Goal: Obtain resource: Download file/media

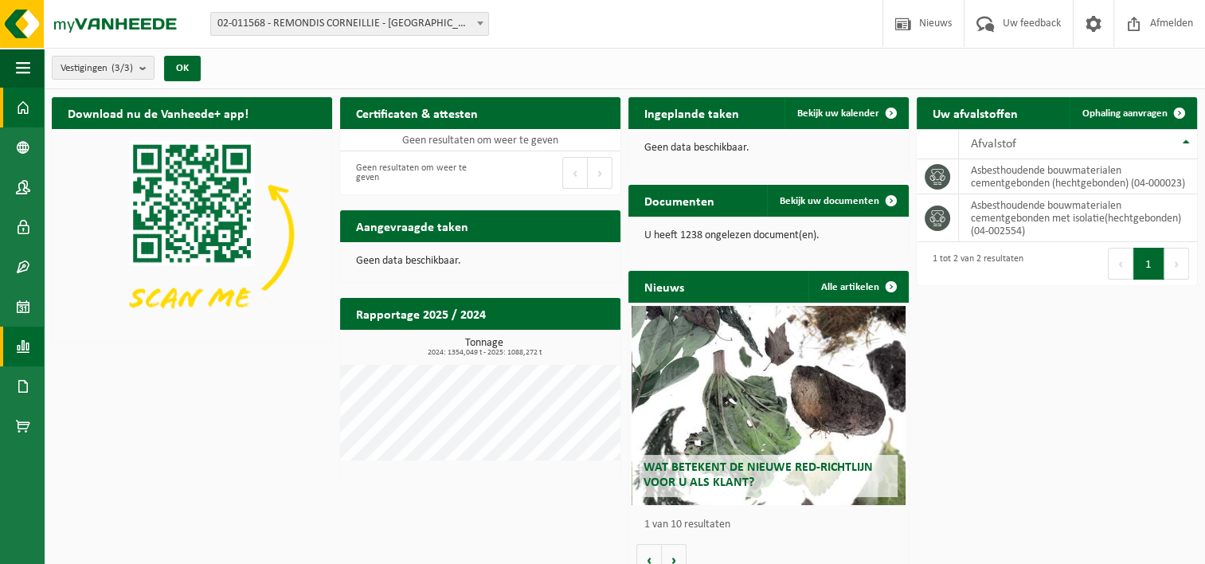
click at [30, 342] on link "Rapportage" at bounding box center [22, 347] width 44 height 40
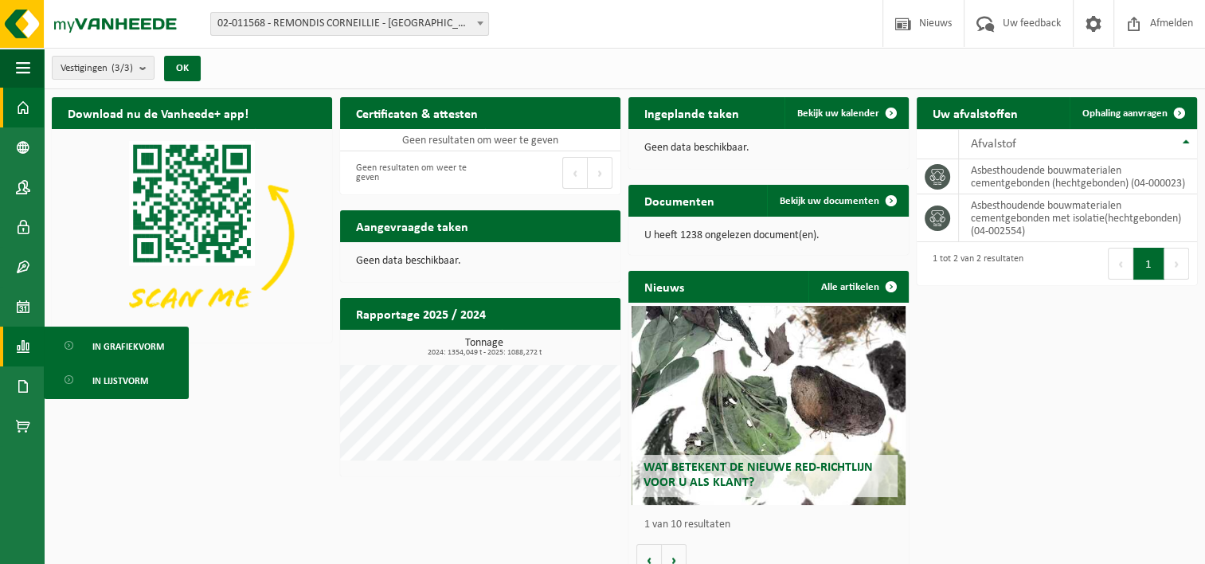
click at [308, 327] on img at bounding box center [192, 234] width 280 height 210
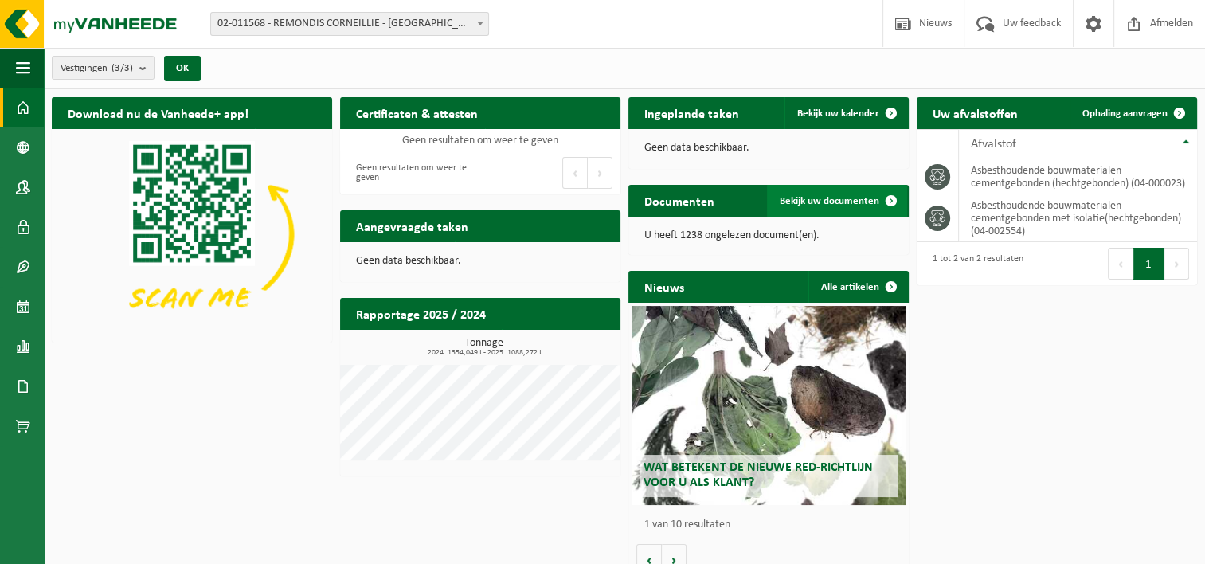
click at [848, 204] on span "Bekijk uw documenten" at bounding box center [830, 201] width 100 height 10
click at [826, 207] on link "Bekijk uw documenten" at bounding box center [837, 201] width 140 height 32
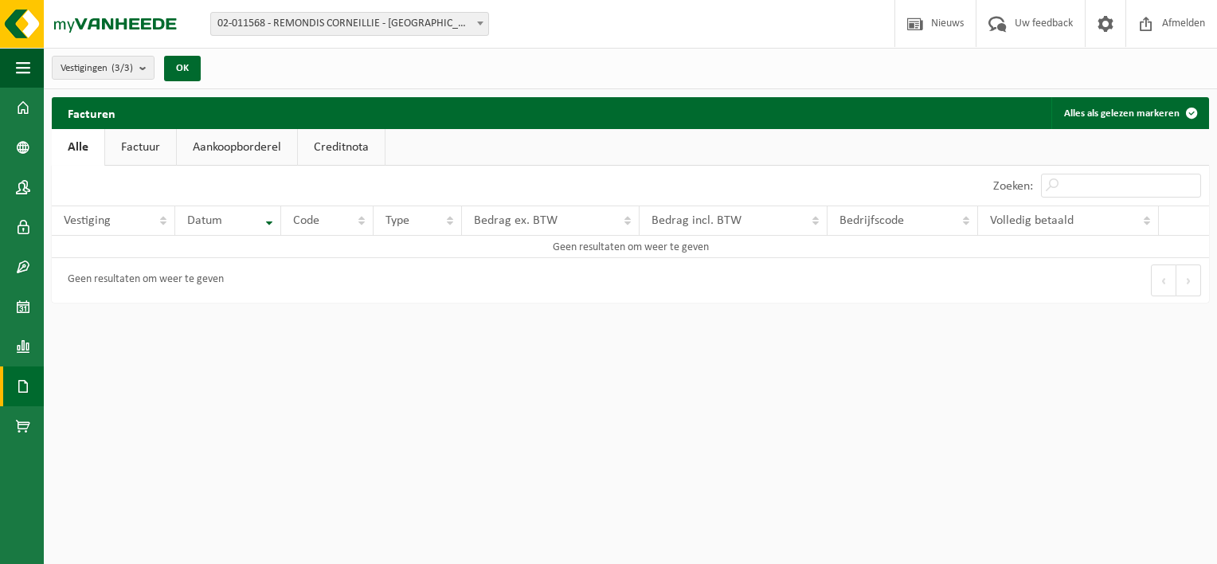
click at [236, 154] on link "Aankoopborderel" at bounding box center [237, 147] width 120 height 37
click at [142, 143] on link "Factuur" at bounding box center [139, 147] width 71 height 37
click at [325, 149] on link "Creditnota" at bounding box center [343, 147] width 87 height 37
click at [22, 346] on span at bounding box center [23, 347] width 14 height 40
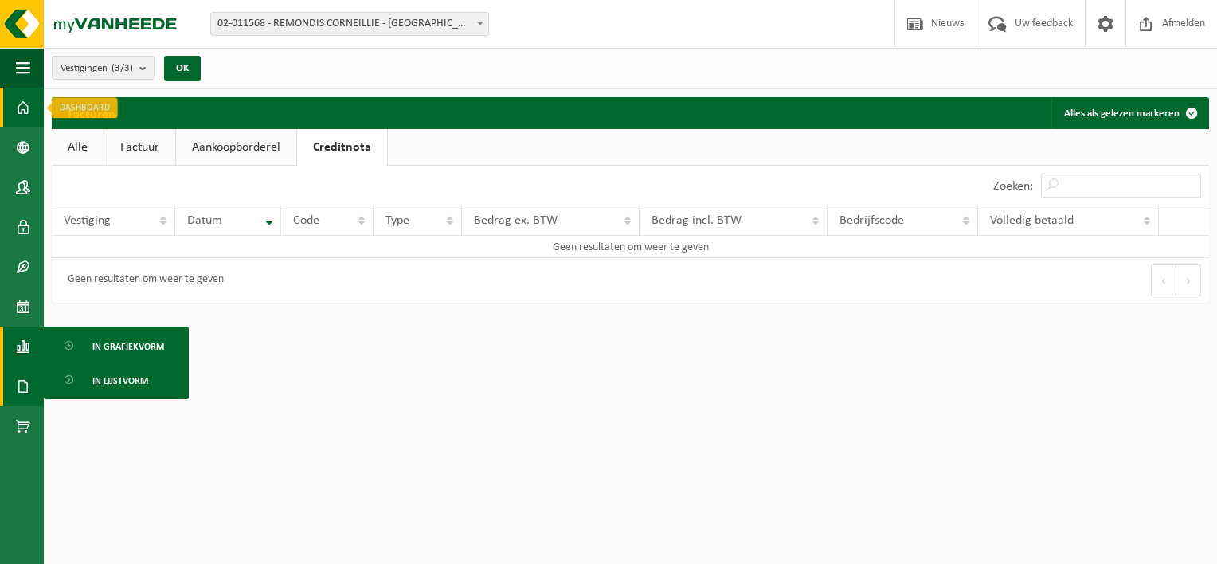
click at [22, 98] on span at bounding box center [23, 108] width 14 height 40
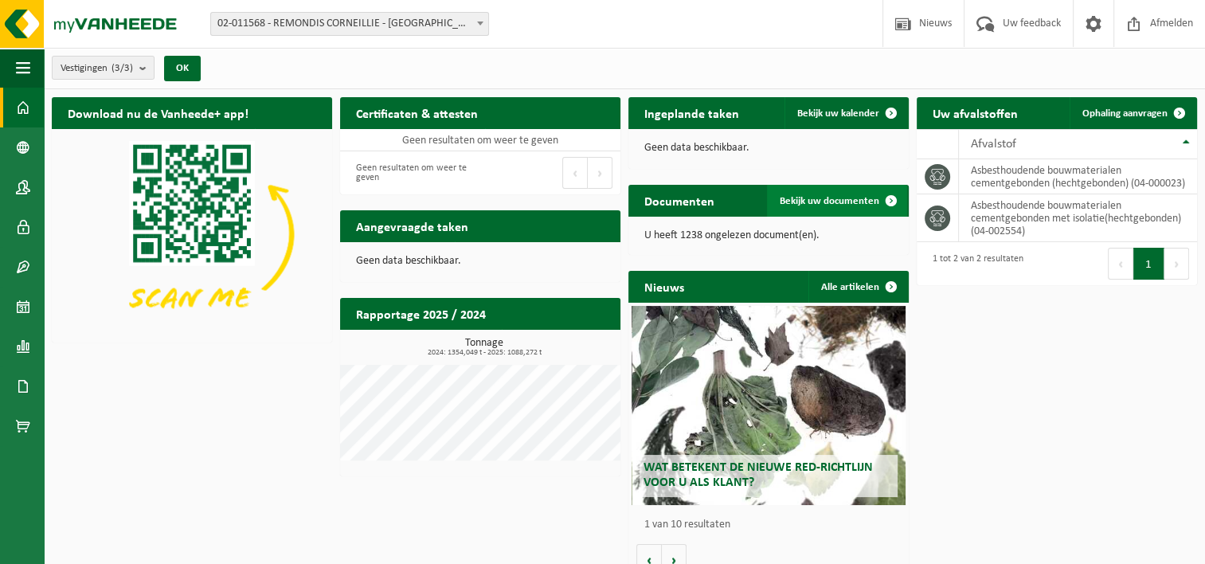
click at [833, 206] on span "Bekijk uw documenten" at bounding box center [830, 201] width 100 height 10
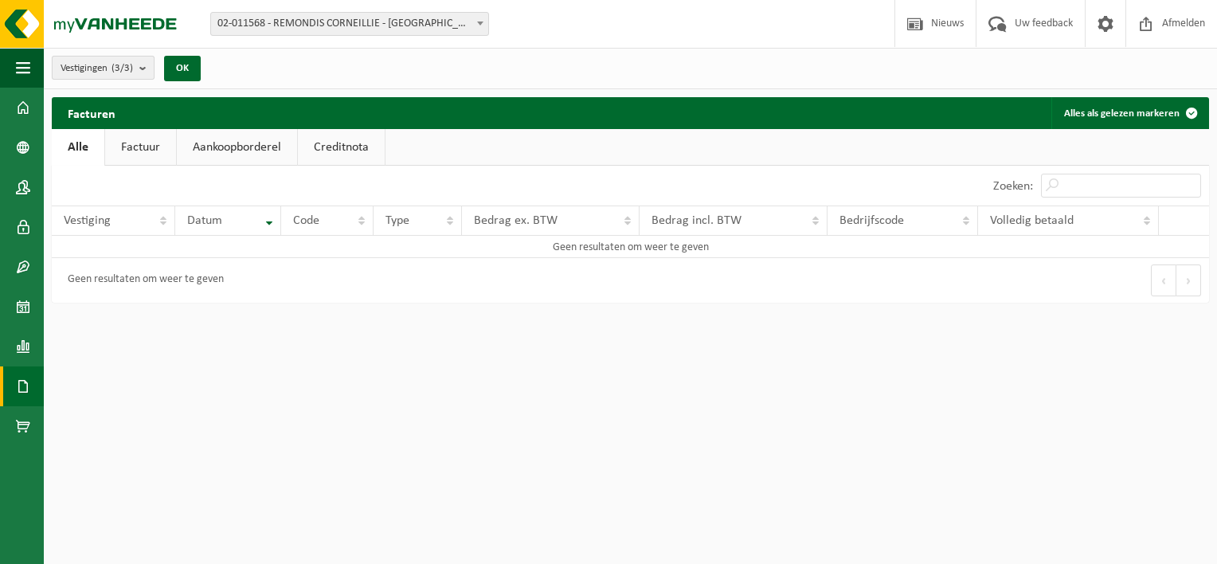
click at [149, 72] on b "submit" at bounding box center [146, 68] width 14 height 22
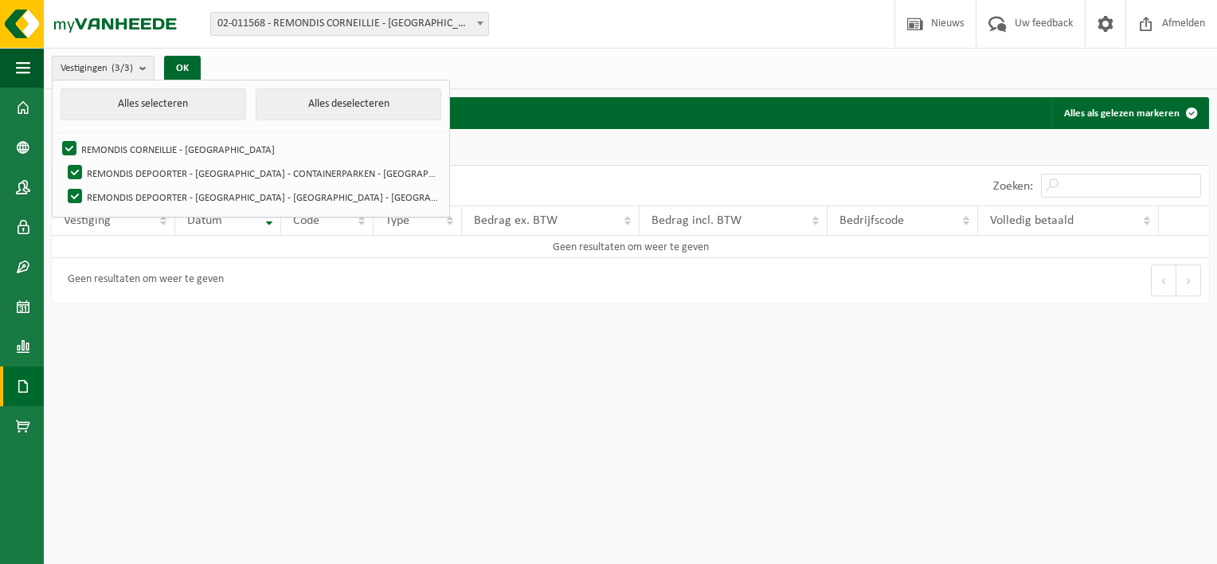
click at [149, 72] on b "submit" at bounding box center [146, 68] width 14 height 23
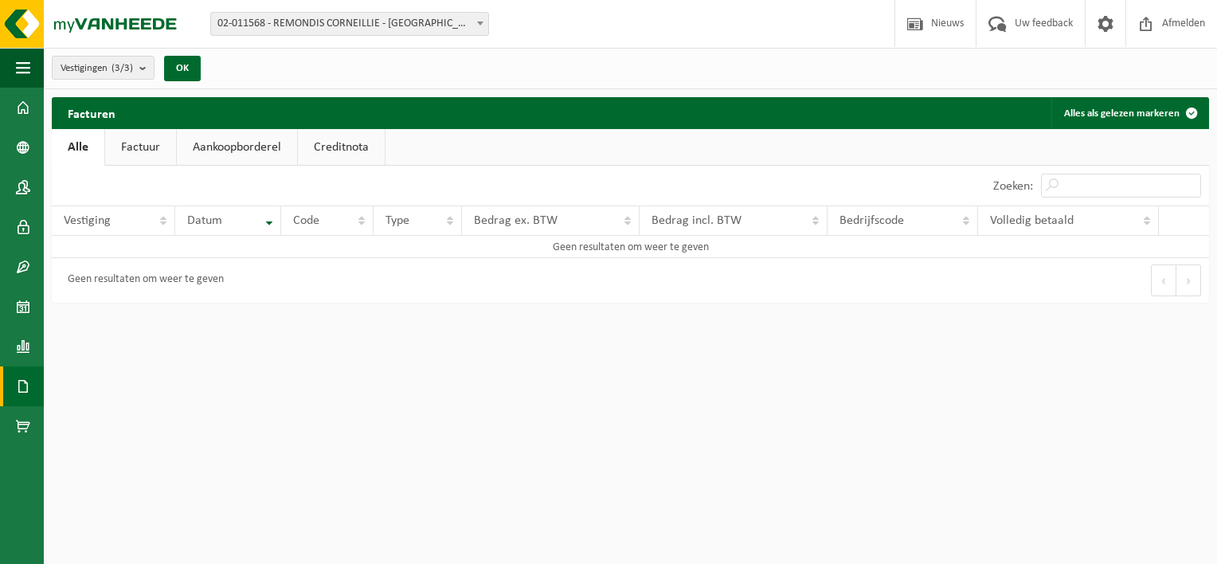
click at [143, 152] on link "Factuur" at bounding box center [140, 147] width 71 height 37
click at [230, 143] on link "Aankoopborderel" at bounding box center [238, 147] width 120 height 37
click at [325, 150] on link "Creditnota" at bounding box center [348, 147] width 87 height 37
click at [71, 151] on link "Alle" at bounding box center [78, 147] width 52 height 37
click at [187, 62] on button "OK" at bounding box center [182, 68] width 37 height 25
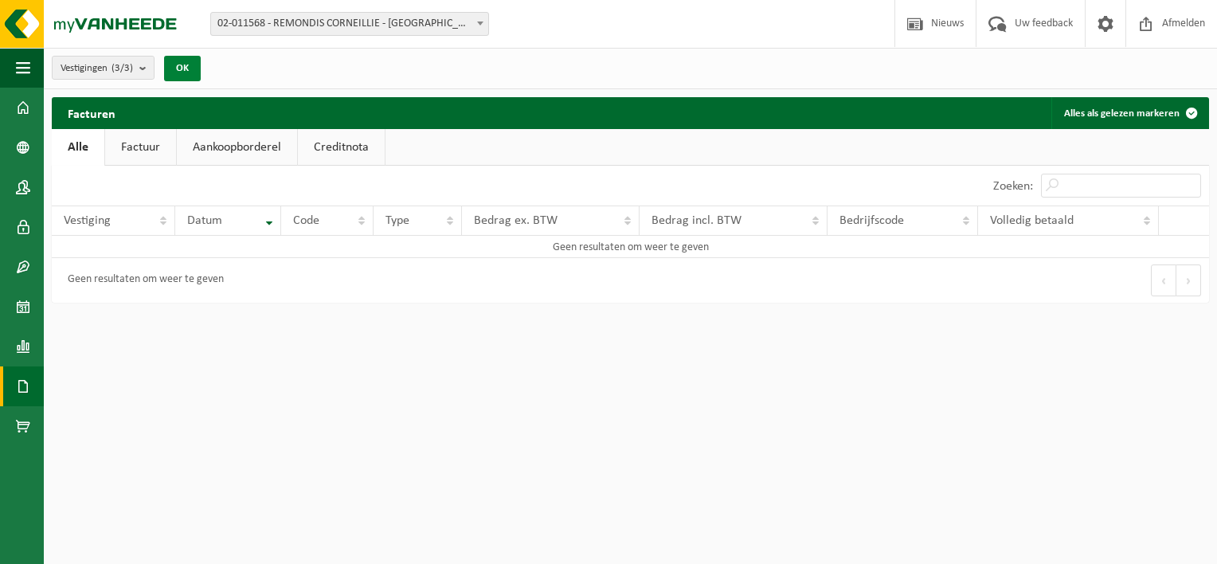
click at [187, 62] on button "OK" at bounding box center [182, 68] width 37 height 25
click at [25, 107] on span at bounding box center [23, 108] width 14 height 40
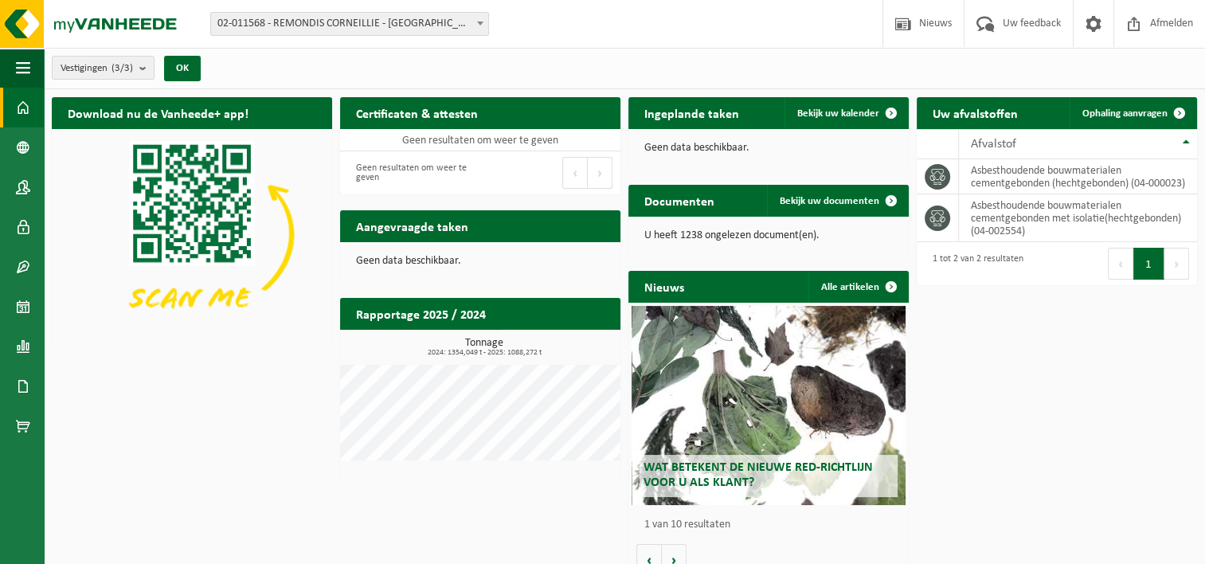
click at [564, 329] on link "Bekijk rapportage" at bounding box center [560, 345] width 117 height 32
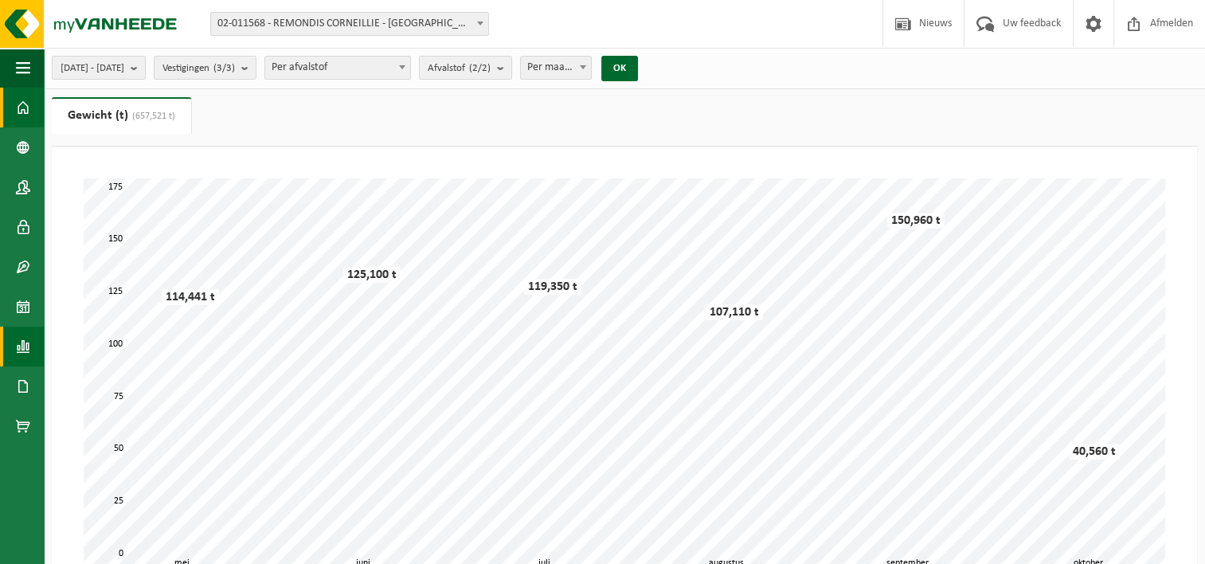
click at [22, 109] on span at bounding box center [23, 108] width 14 height 40
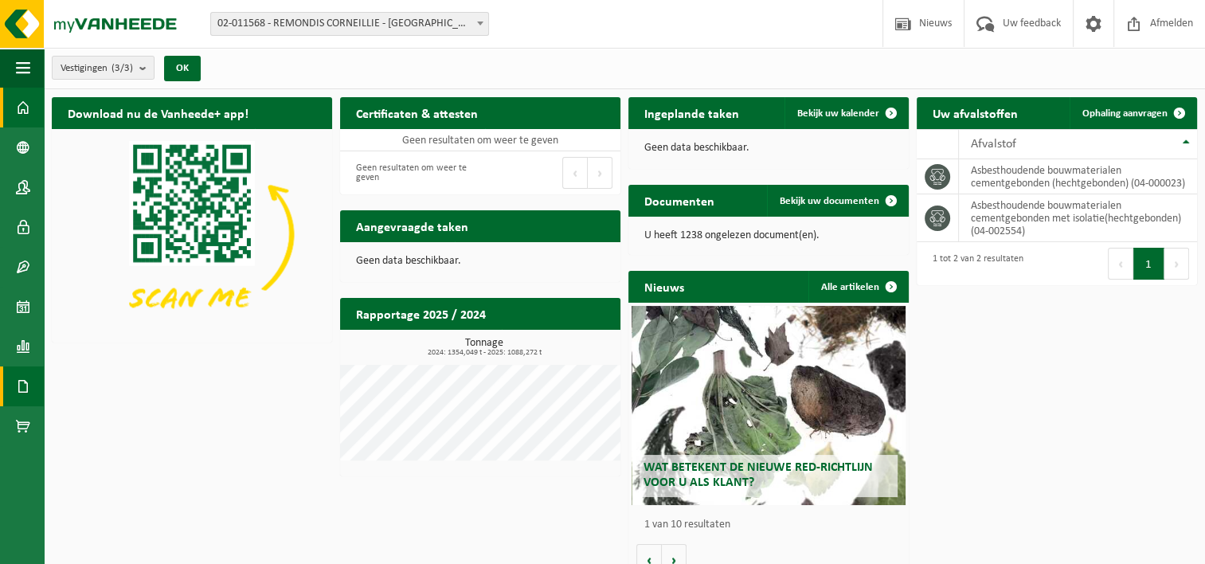
click at [23, 389] on span at bounding box center [23, 386] width 14 height 40
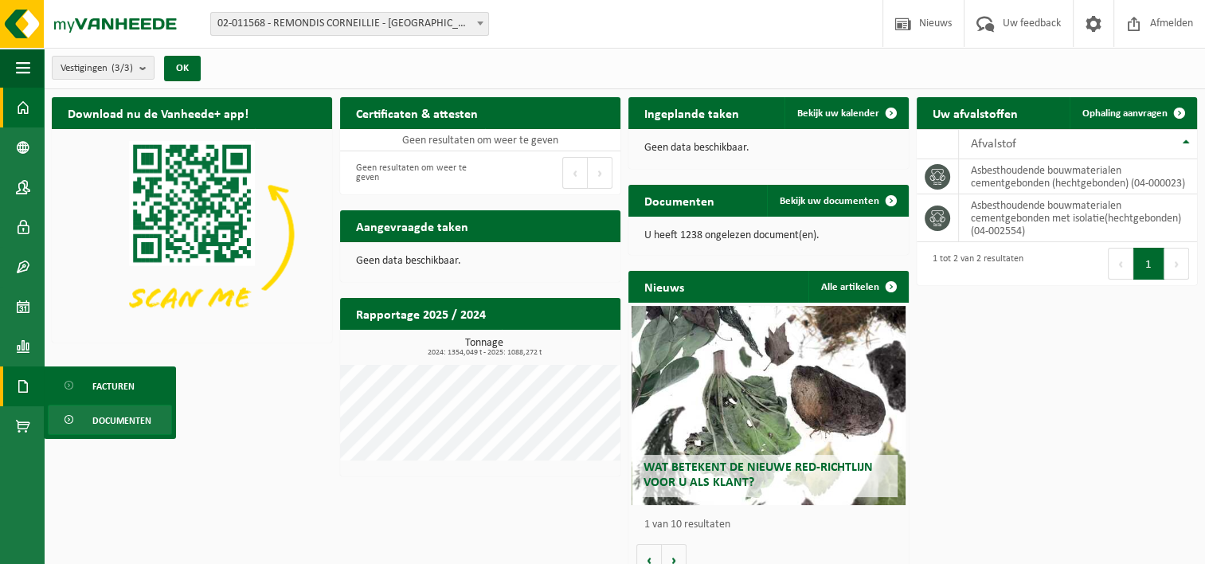
click at [115, 421] on span "Documenten" at bounding box center [121, 421] width 59 height 30
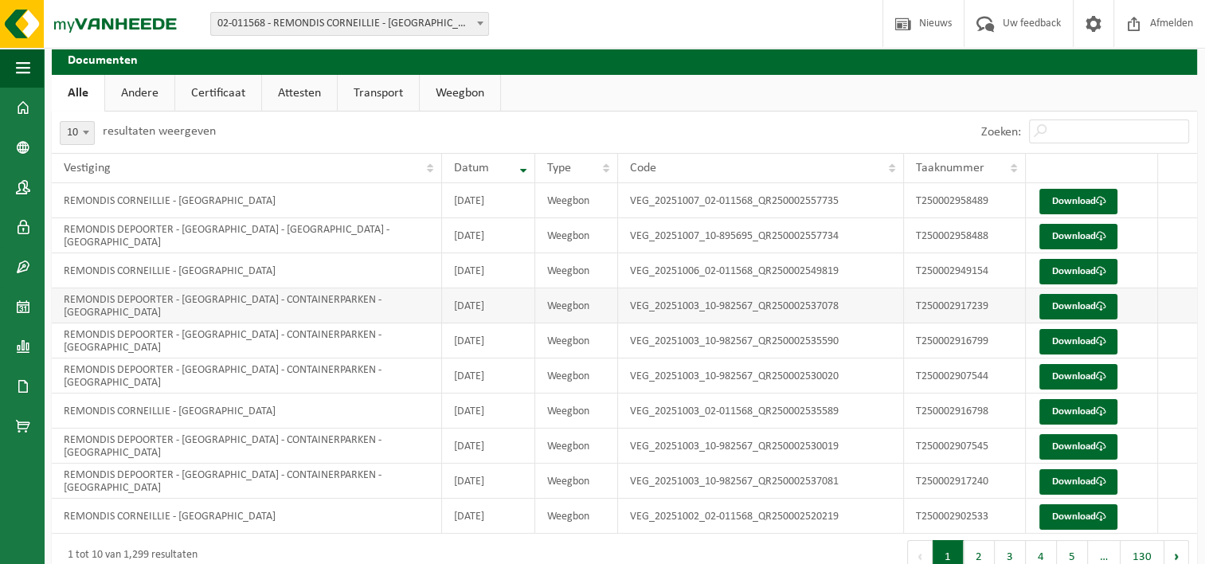
scroll to position [80, 0]
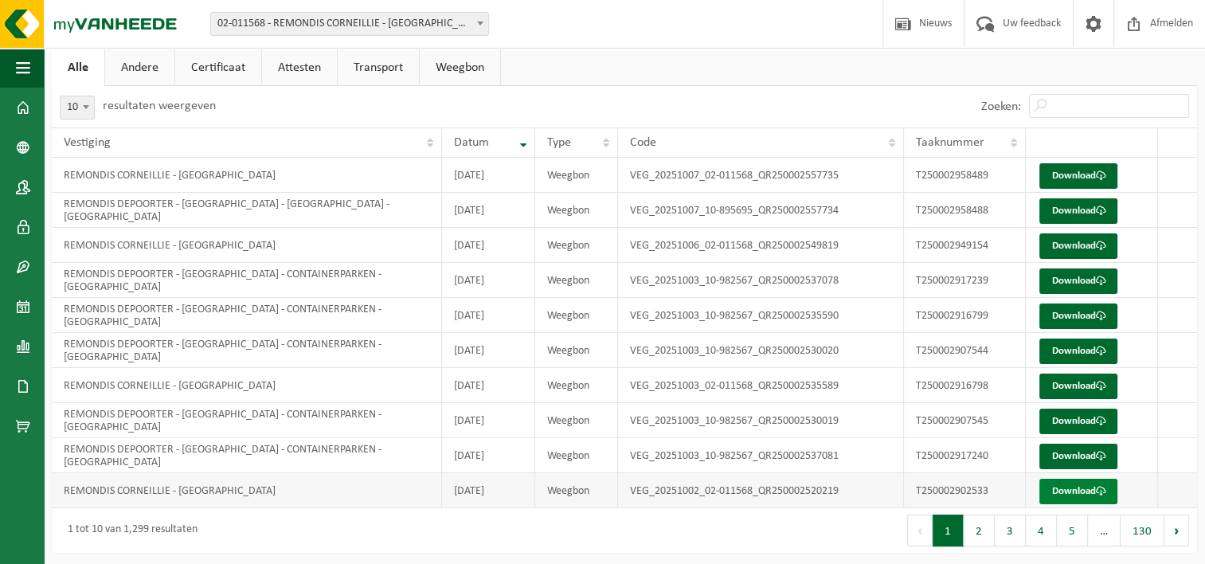
click at [1071, 487] on link "Download" at bounding box center [1079, 491] width 78 height 25
click at [970, 526] on button "2" at bounding box center [979, 531] width 31 height 32
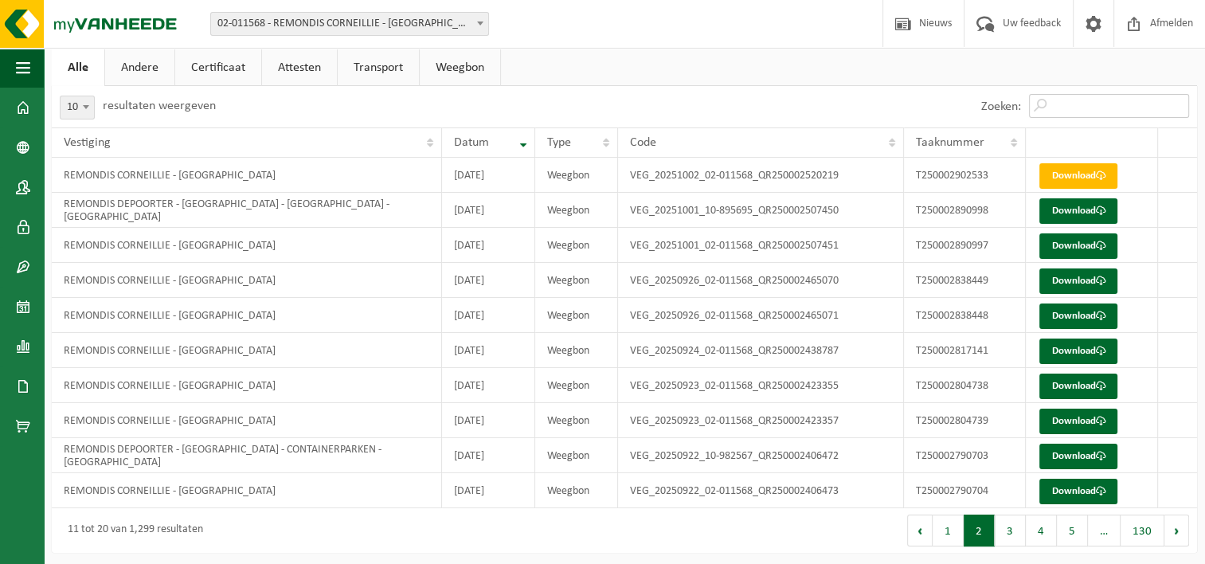
click at [1103, 107] on input "Zoeken:" at bounding box center [1109, 106] width 160 height 24
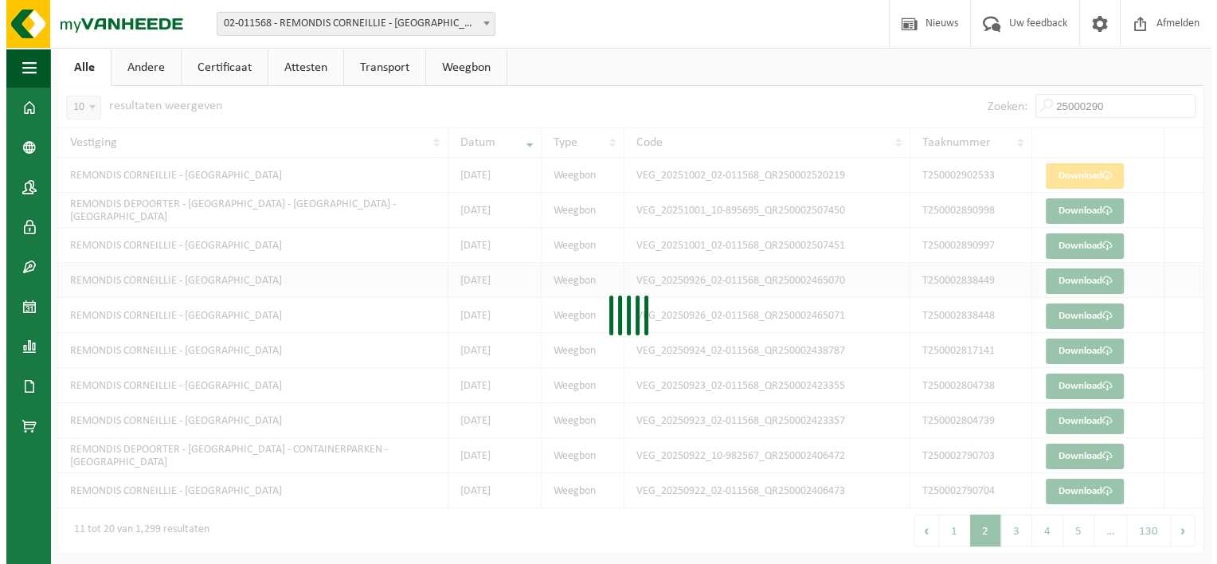
scroll to position [0, 0]
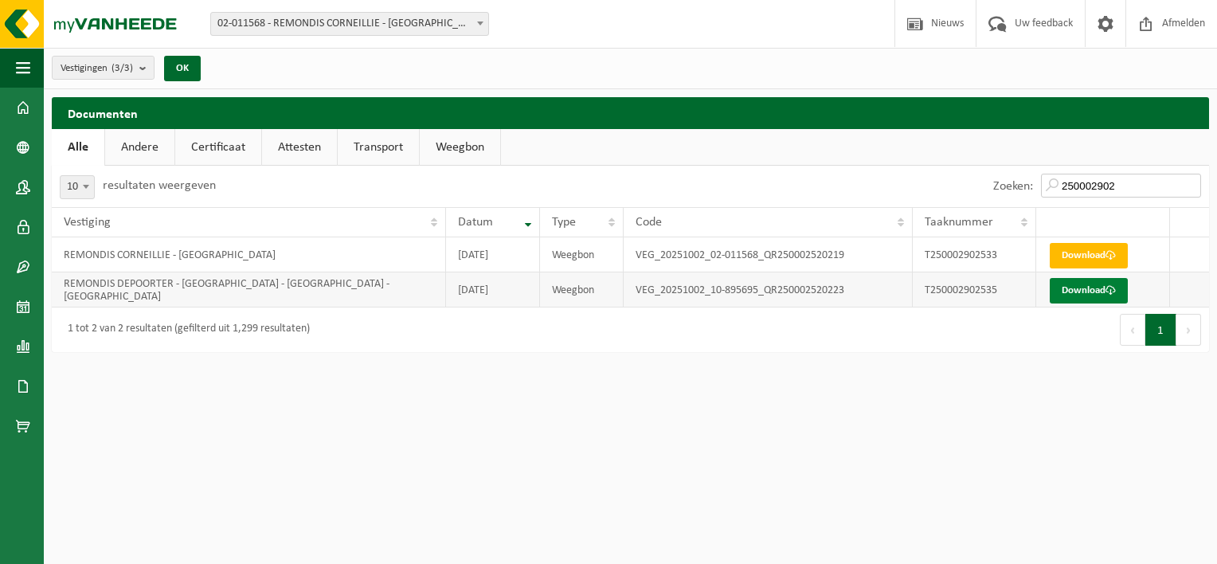
type input "250002902"
click at [1076, 290] on link "Download" at bounding box center [1089, 290] width 78 height 25
